Goal: Communication & Community: Share content

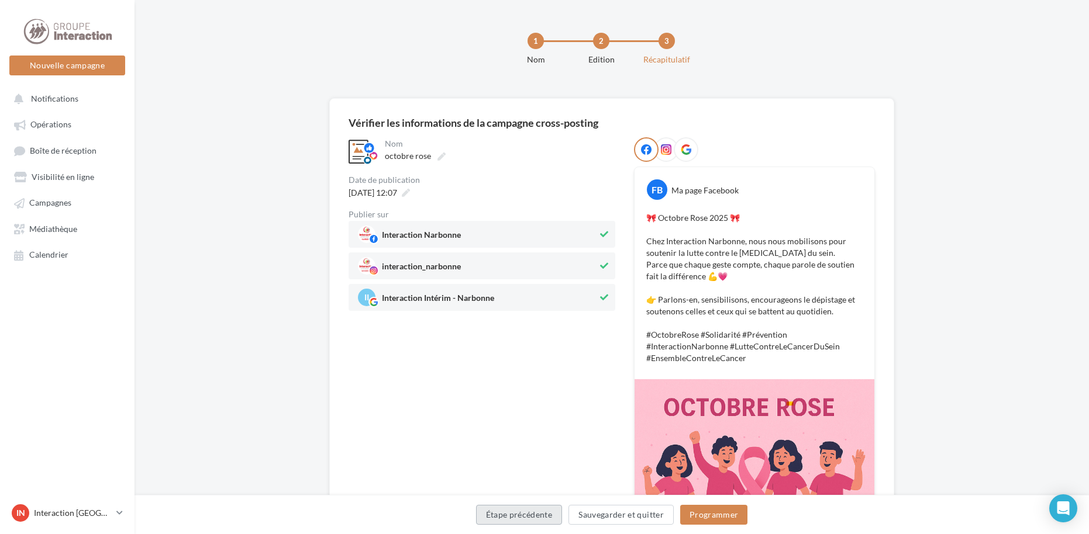
click at [534, 522] on button "Étape précédente" at bounding box center [519, 515] width 87 height 20
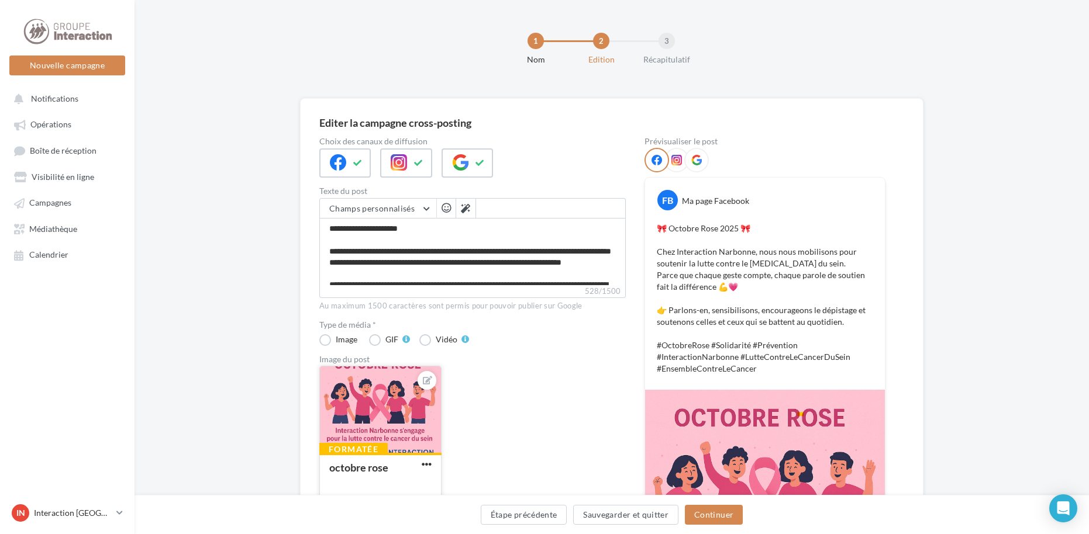
click at [383, 393] on div at bounding box center [380, 411] width 121 height 88
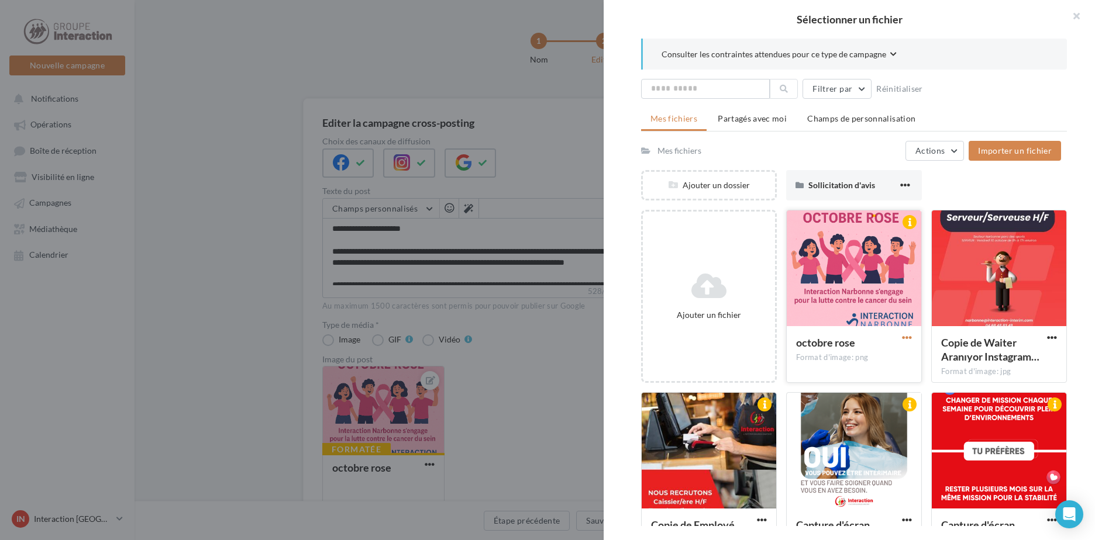
click at [902, 337] on span "button" at bounding box center [907, 338] width 10 height 10
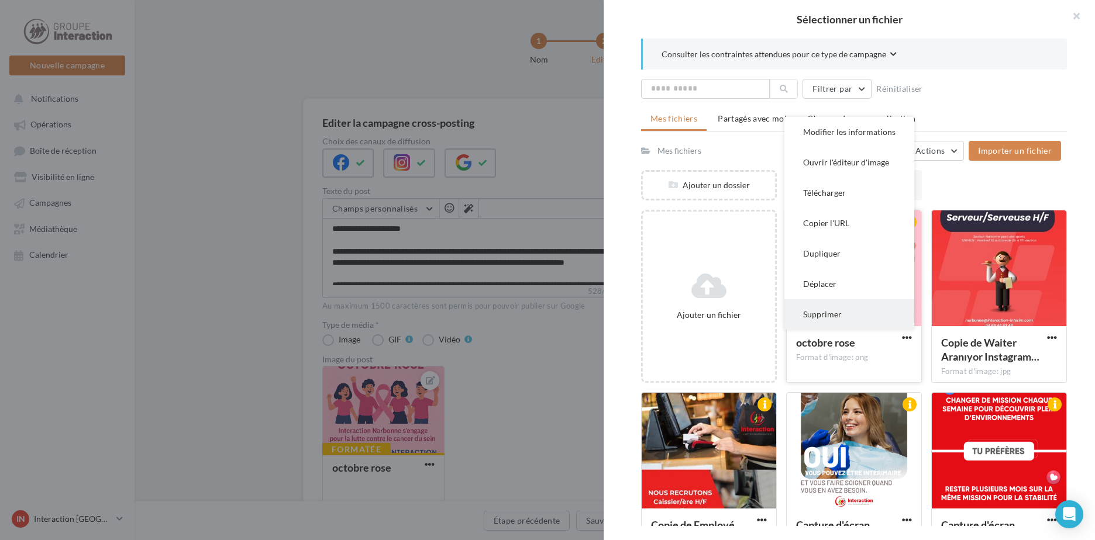
click at [833, 309] on button "Supprimer" at bounding box center [849, 314] width 130 height 30
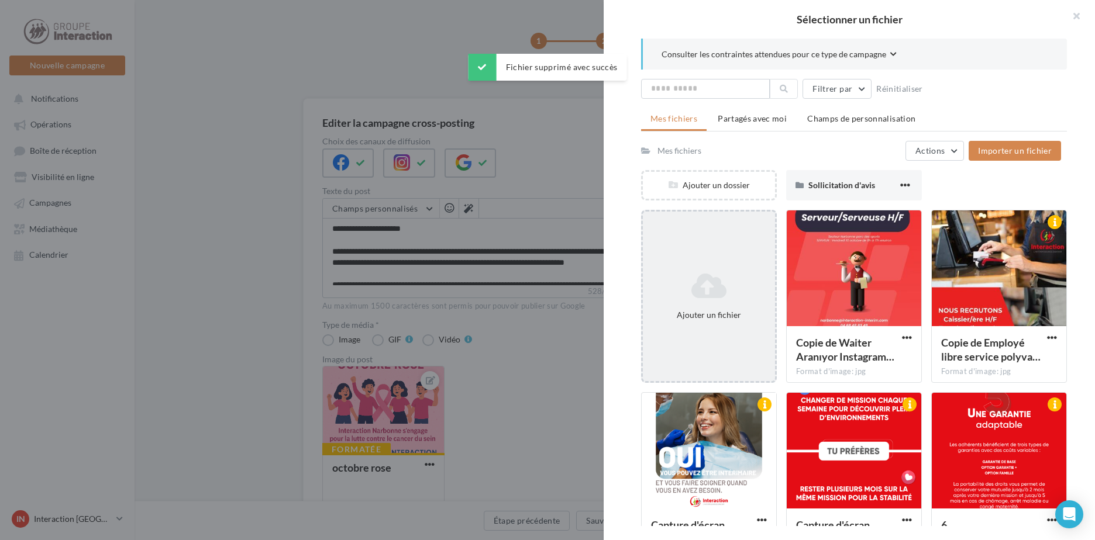
click at [706, 306] on div "Ajouter un fichier" at bounding box center [709, 296] width 132 height 58
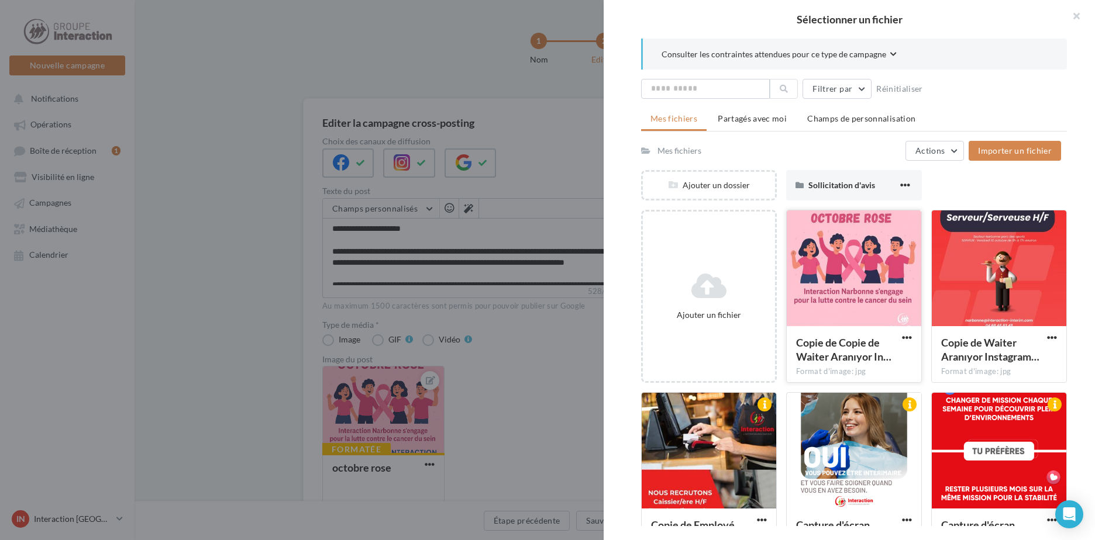
click at [881, 280] on div at bounding box center [853, 268] width 134 height 117
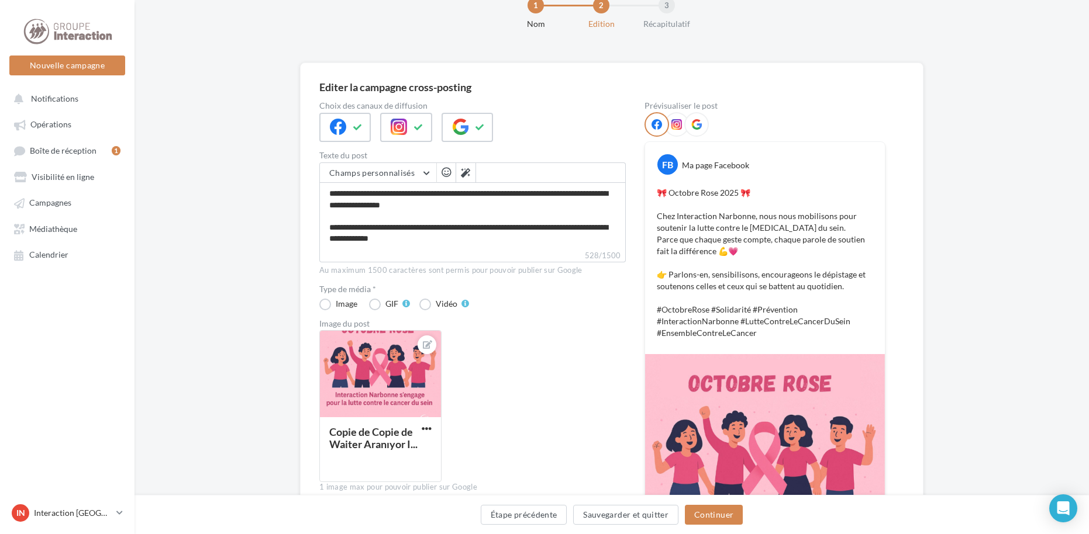
scroll to position [175, 0]
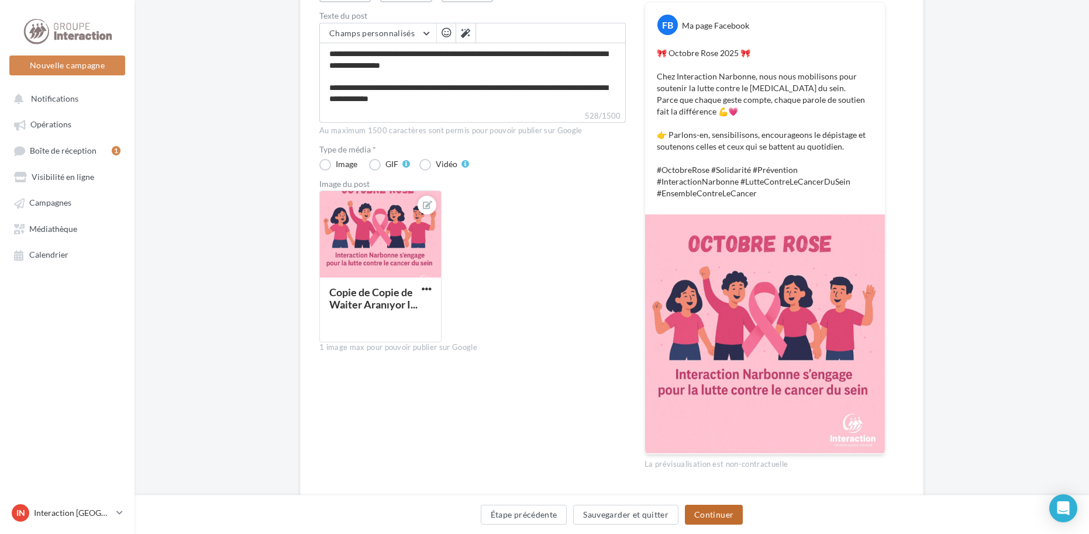
click at [714, 513] on button "Continuer" at bounding box center [714, 515] width 58 height 20
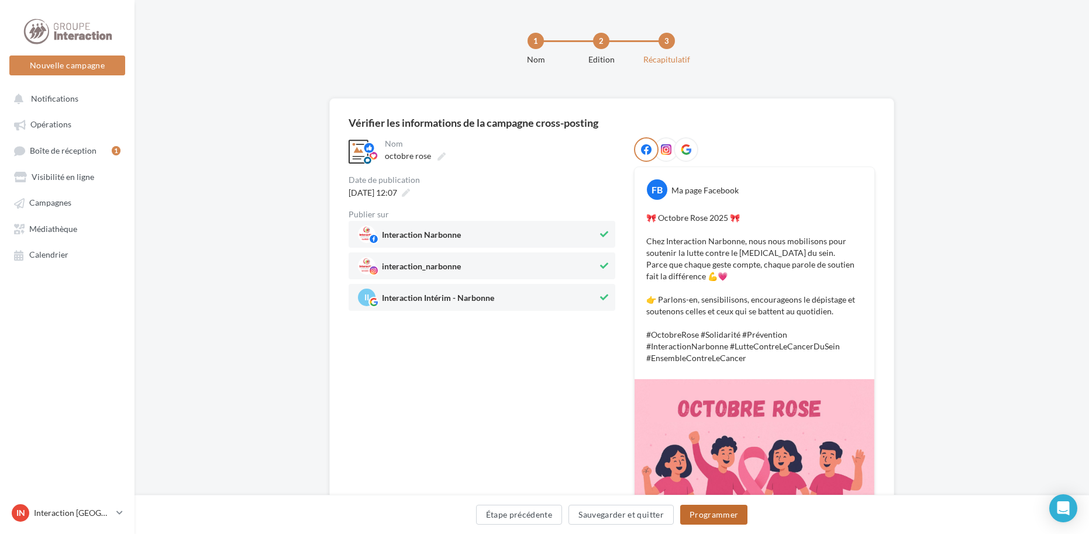
click at [699, 519] on button "Programmer" at bounding box center [714, 515] width 68 height 20
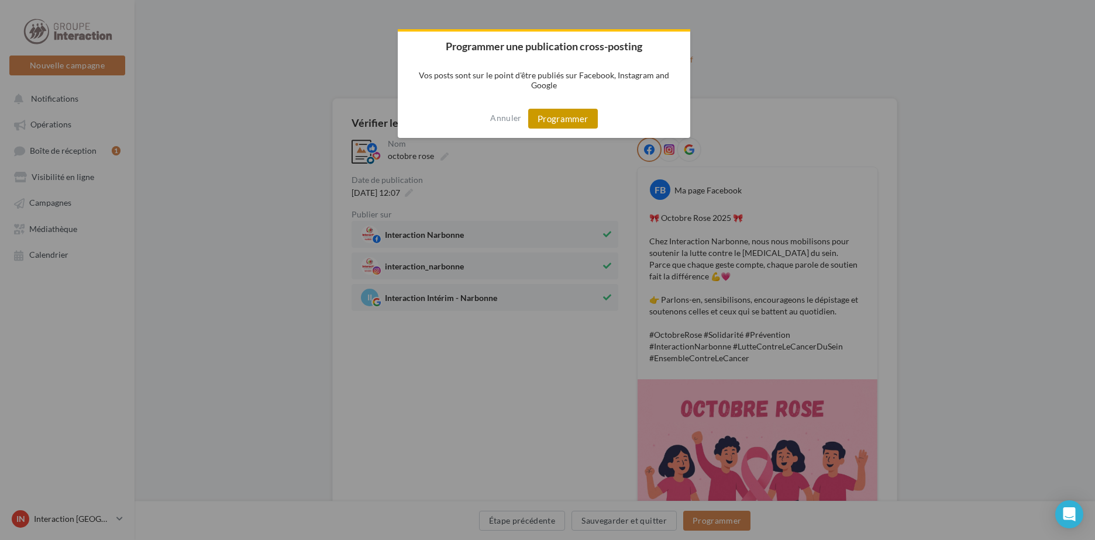
click at [543, 119] on button "Programmer" at bounding box center [563, 119] width 70 height 20
